Goal: Transaction & Acquisition: Purchase product/service

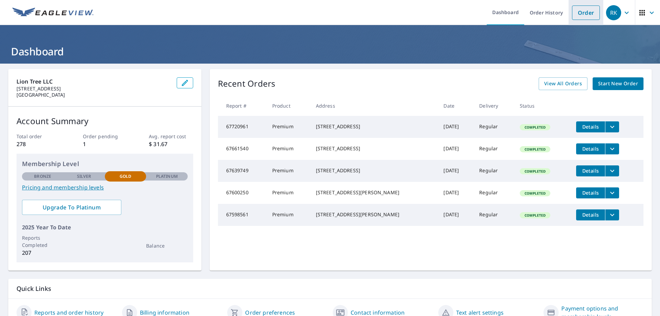
click at [577, 10] on link "Order" at bounding box center [586, 12] width 28 height 14
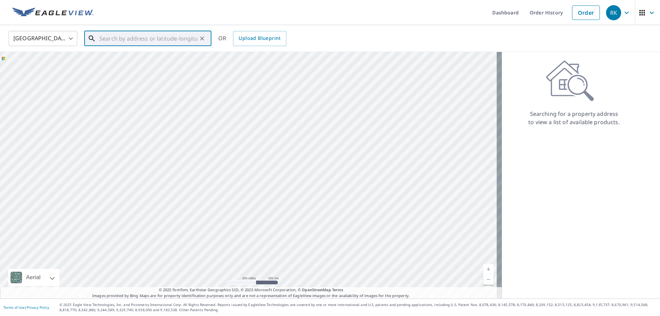
click at [157, 44] on input "text" at bounding box center [148, 38] width 98 height 19
paste input "[STREET_ADDRESS][PERSON_NAME]"
click at [149, 59] on span "21338 [PERSON_NAME] Dr" at bounding box center [152, 58] width 108 height 8
type input "[STREET_ADDRESS][PERSON_NAME][PERSON_NAME]"
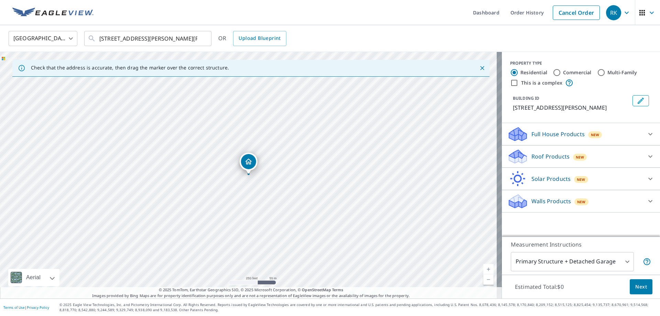
click at [249, 164] on icon "Dropped pin, building 1, Residential property, 21338 Lynn Dr Lexington Park, MD…" at bounding box center [248, 161] width 7 height 6
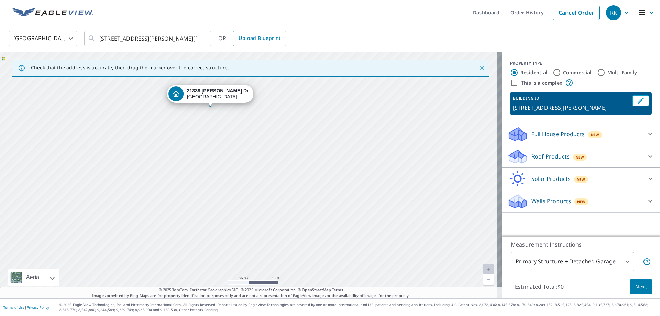
drag, startPoint x: 230, startPoint y: 117, endPoint x: 240, endPoint y: 191, distance: 74.2
click at [240, 191] on div "[STREET_ADDRESS][PERSON_NAME][PERSON_NAME]" at bounding box center [251, 175] width 502 height 246
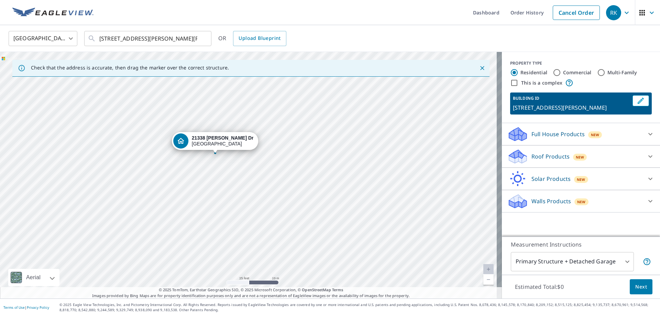
click at [184, 139] on icon "Dropped pin, building 1, Residential property, 21338 Lynn Dr Lexington Park, MD…" at bounding box center [180, 141] width 7 height 6
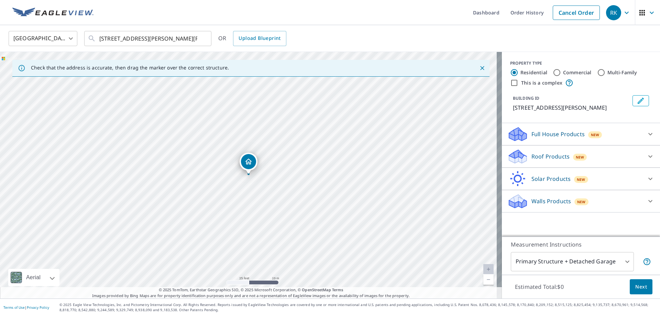
click at [516, 159] on icon at bounding box center [518, 159] width 18 height 8
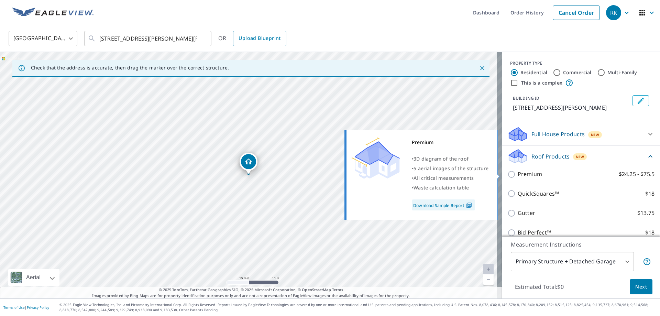
click at [511, 172] on input "Premium $24.25 - $75.5" at bounding box center [512, 174] width 10 height 8
checkbox input "true"
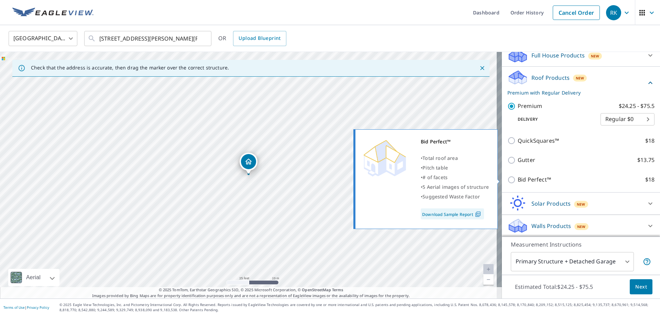
scroll to position [79, 0]
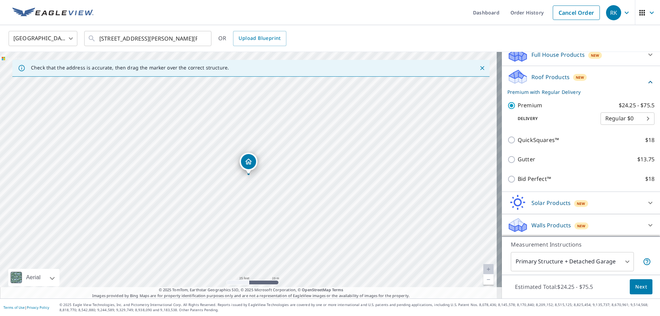
click at [636, 282] on span "Next" at bounding box center [641, 286] width 12 height 9
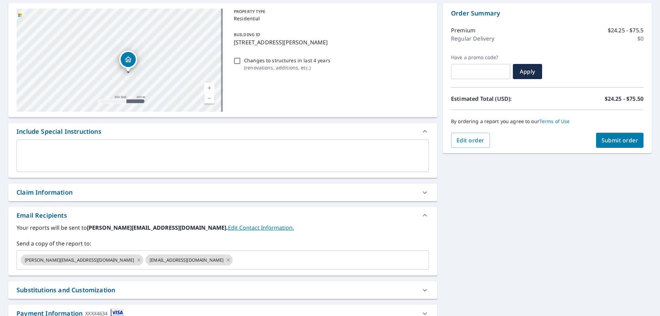
scroll to position [103, 0]
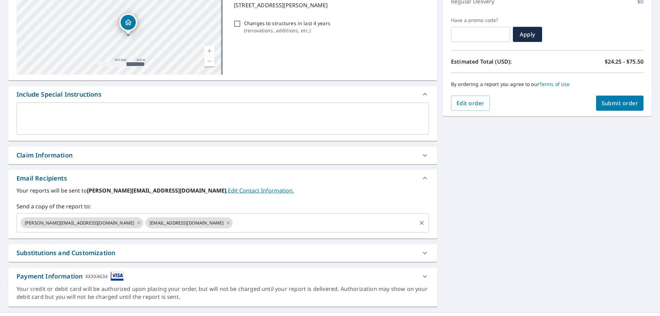
click at [234, 221] on input "text" at bounding box center [325, 222] width 182 height 13
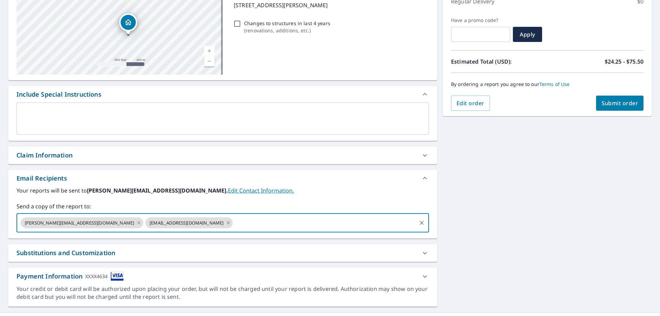
paste input "[EMAIL_ADDRESS][DOMAIN_NAME]"
type input "[EMAIL_ADDRESS][DOMAIN_NAME]"
click at [330, 122] on textarea at bounding box center [222, 119] width 403 height 20
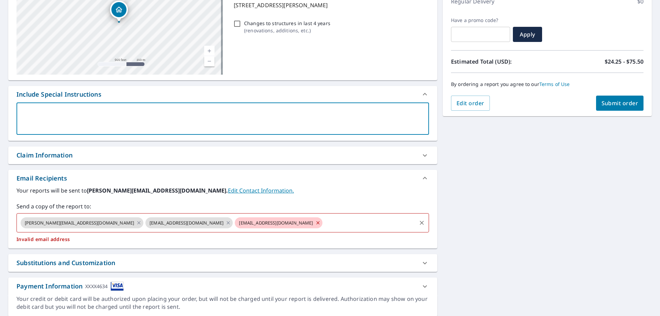
click at [315, 222] on icon at bounding box center [317, 223] width 5 height 8
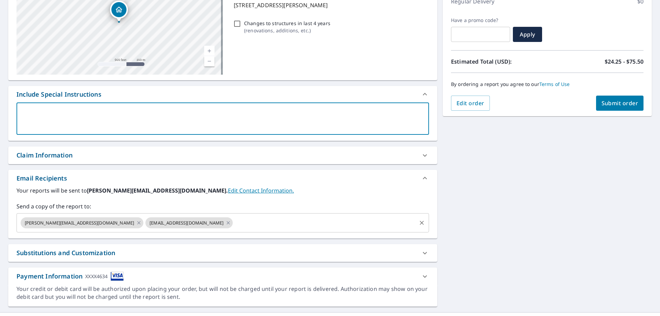
type textarea "k"
type textarea "x"
type textarea "kk"
type textarea "x"
type textarea "k"
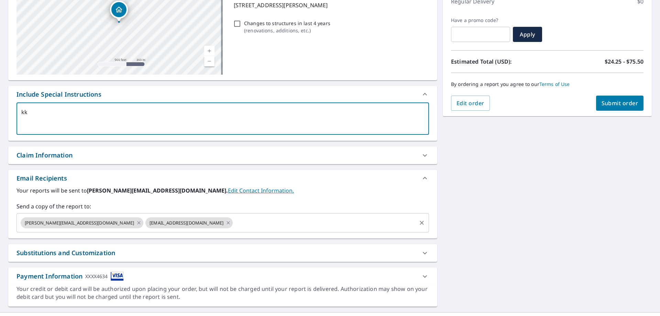
type textarea "x"
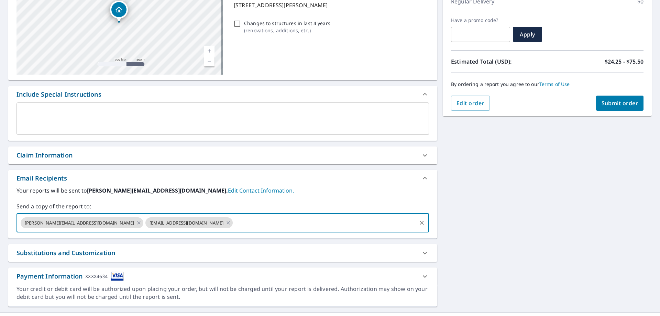
click at [336, 226] on input "text" at bounding box center [325, 222] width 182 height 13
type input "kkohn@liontree"
type input "[EMAIL_ADDRESS][DOMAIN_NAME]"
click at [296, 120] on textarea at bounding box center [222, 119] width 403 height 20
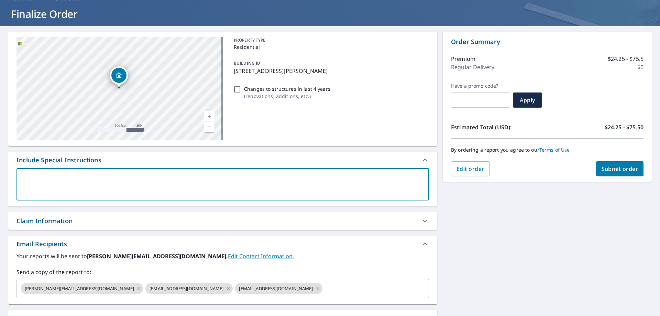
scroll to position [0, 0]
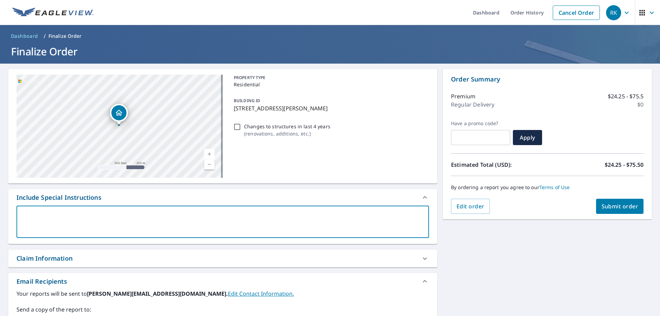
click at [611, 201] on button "Submit order" at bounding box center [620, 206] width 48 height 15
